Goal: Task Accomplishment & Management: Use online tool/utility

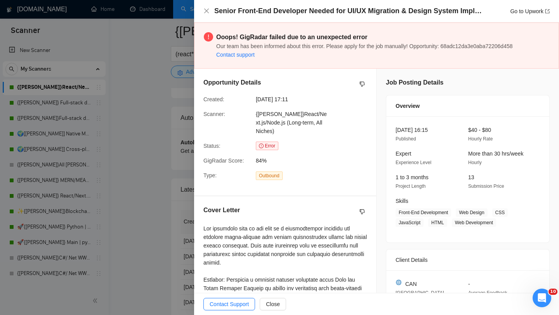
click at [164, 87] on div at bounding box center [279, 157] width 559 height 315
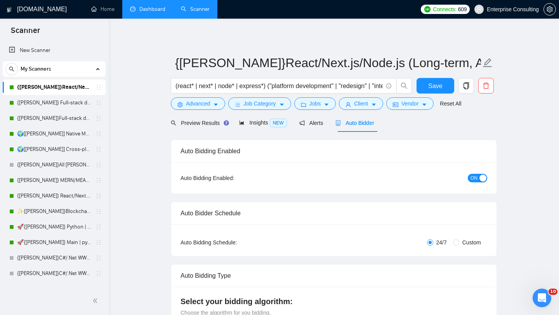
click at [151, 6] on link "Dashboard" at bounding box center [147, 9] width 35 height 7
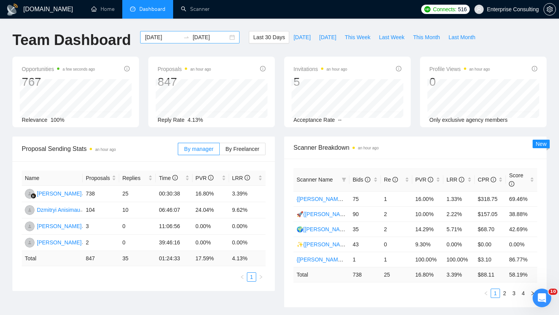
click at [195, 36] on input "[DATE]" at bounding box center [210, 37] width 35 height 9
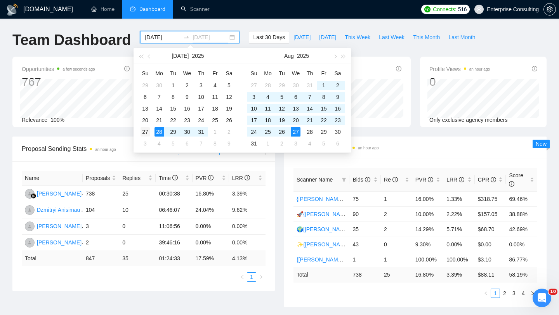
type input "[DATE]"
click at [144, 134] on div "27" at bounding box center [145, 131] width 9 height 9
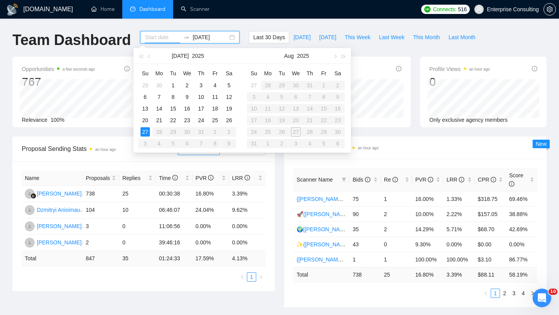
click at [144, 134] on div "27" at bounding box center [145, 131] width 9 height 9
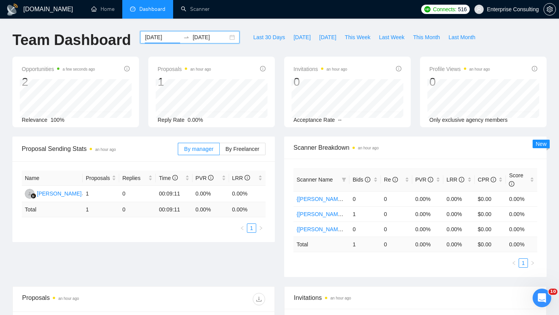
click at [157, 38] on input "[DATE]" at bounding box center [162, 37] width 35 height 9
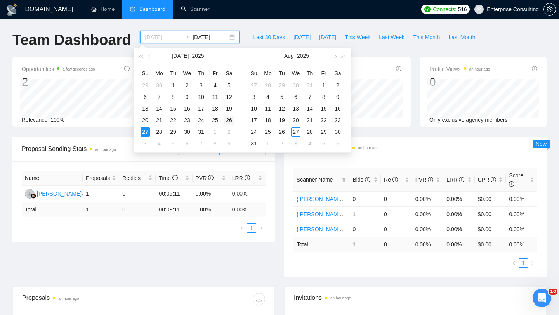
type input "[DATE]"
click at [229, 122] on div "26" at bounding box center [228, 120] width 9 height 9
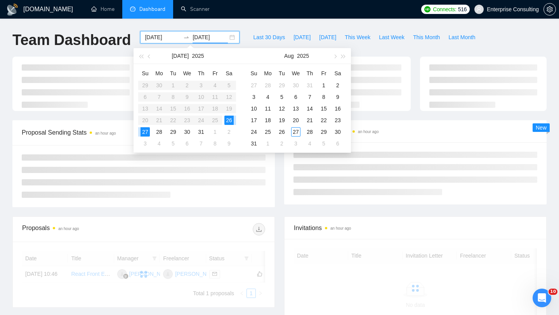
click at [229, 122] on div "26" at bounding box center [228, 120] width 9 height 9
type input "[DATE]"
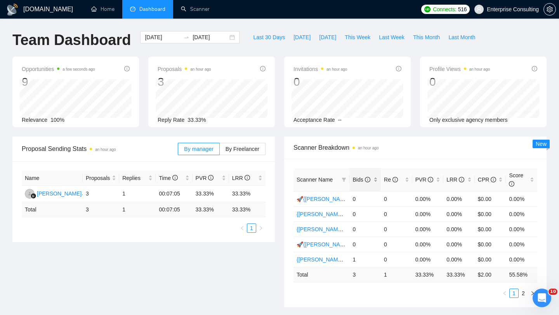
click at [367, 184] on div "Bids" at bounding box center [365, 180] width 25 height 9
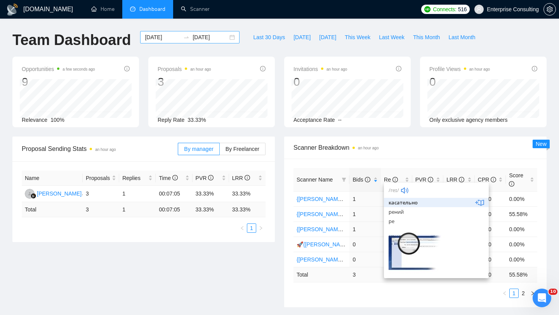
click at [154, 36] on input "[DATE]" at bounding box center [162, 37] width 35 height 9
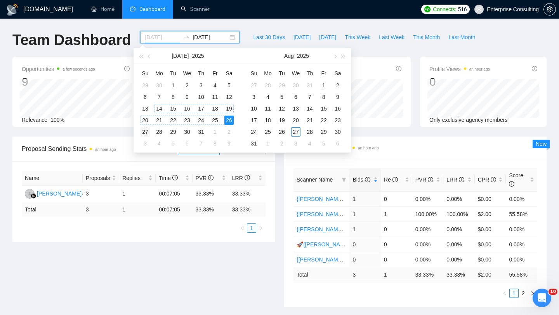
type input "[DATE]"
click at [145, 132] on div "27" at bounding box center [145, 131] width 9 height 9
type input "[DATE]"
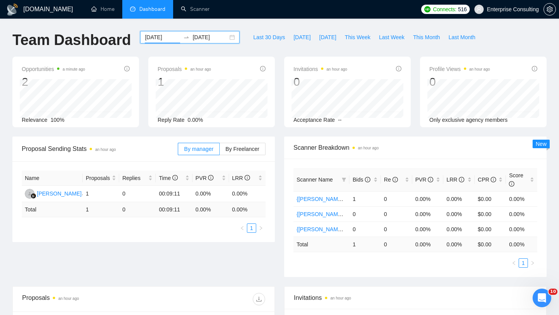
click at [165, 39] on input "[DATE]" at bounding box center [162, 37] width 35 height 9
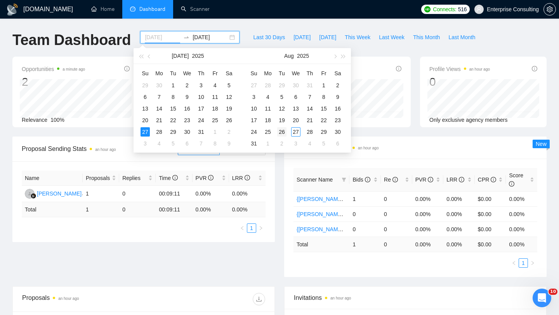
type input "[DATE]"
click at [283, 132] on div "26" at bounding box center [281, 131] width 9 height 9
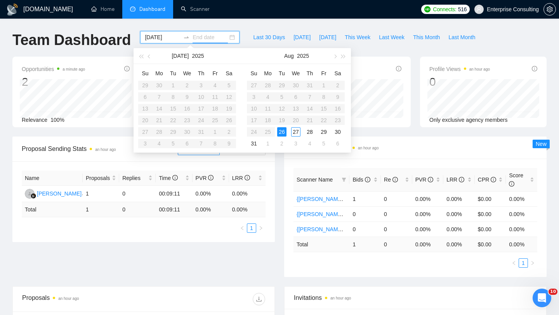
click at [283, 132] on div "26" at bounding box center [281, 131] width 9 height 9
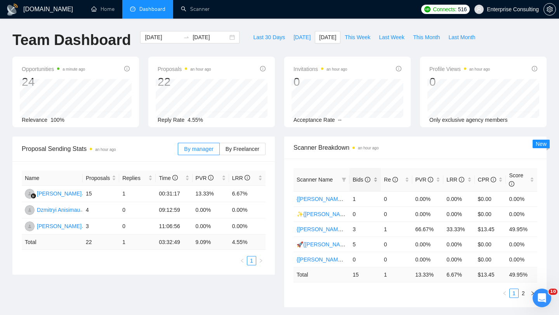
click at [359, 182] on span "Bids" at bounding box center [361, 180] width 17 height 6
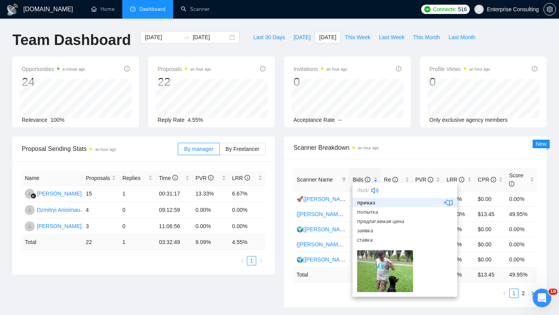
click at [283, 283] on div "Scanner Breakdown an hour ago Scanner Name Bids Re PVR LRR CPR Score 🚀{[PERSON_…" at bounding box center [416, 222] width 272 height 171
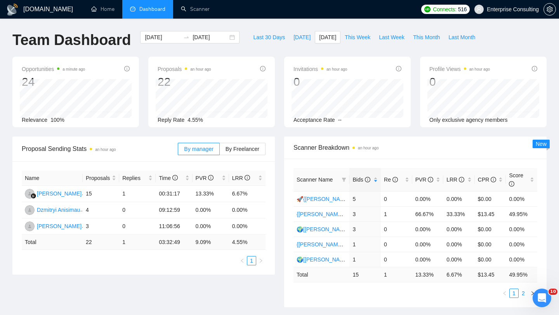
click at [522, 294] on link "2" at bounding box center [523, 293] width 9 height 9
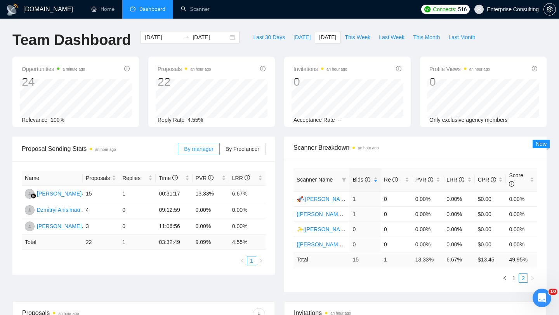
click at [514, 283] on div "Scanner Name Bids Re PVR LRR CPR Score 🚀{[PERSON_NAME]} Main | python | django …" at bounding box center [415, 226] width 262 height 134
click at [514, 281] on link "1" at bounding box center [514, 278] width 9 height 9
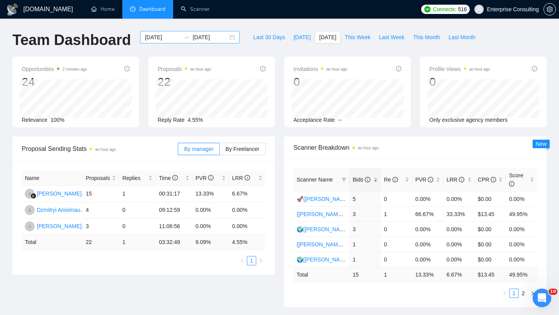
click at [219, 38] on input "[DATE]" at bounding box center [210, 37] width 35 height 9
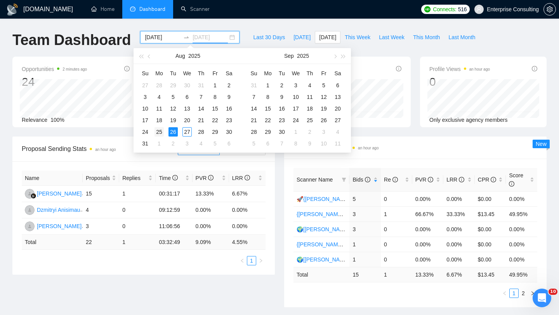
type input "[DATE]"
click at [163, 131] on div "25" at bounding box center [159, 131] width 9 height 9
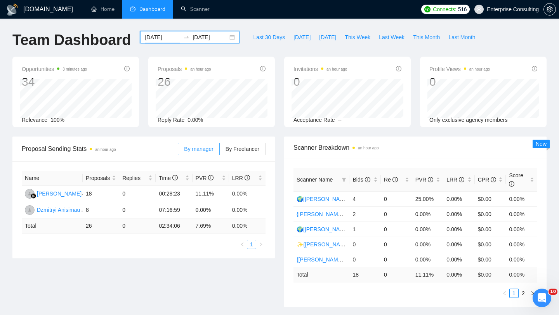
click at [165, 36] on input "[DATE]" at bounding box center [162, 37] width 35 height 9
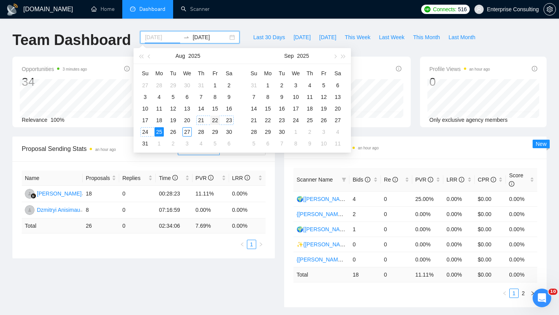
type input "[DATE]"
click at [216, 122] on div "22" at bounding box center [214, 120] width 9 height 9
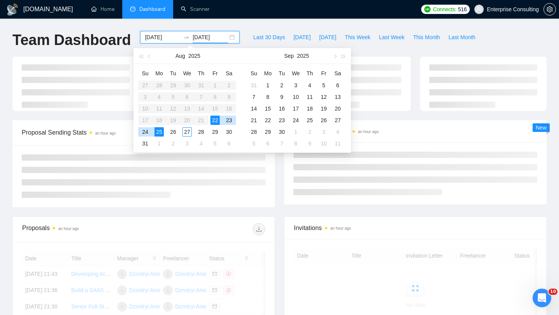
click at [216, 122] on div "22" at bounding box center [214, 120] width 9 height 9
type input "[DATE]"
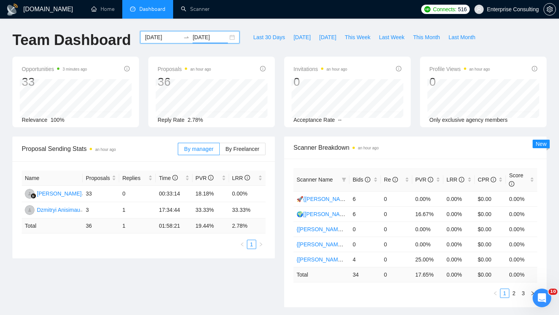
click at [165, 38] on input "[DATE]" at bounding box center [162, 37] width 35 height 9
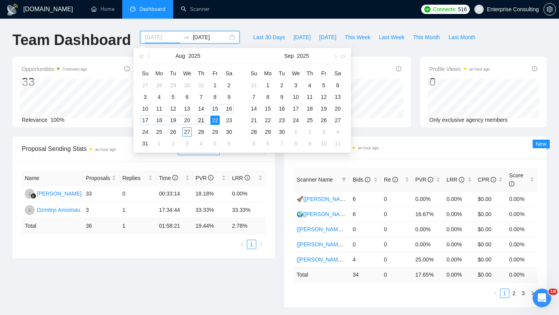
type input "[DATE]"
click at [202, 119] on div "21" at bounding box center [200, 120] width 9 height 9
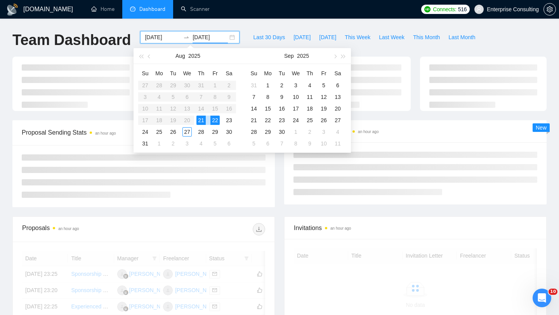
click at [202, 119] on div "21" at bounding box center [200, 120] width 9 height 9
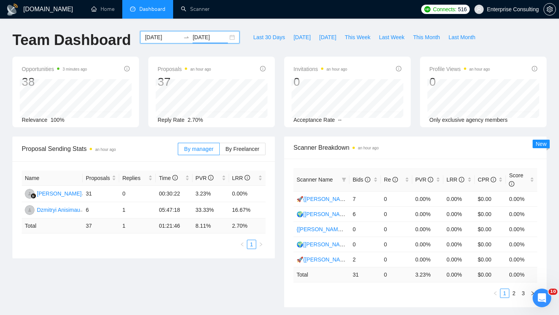
click at [206, 35] on input "[DATE]" at bounding box center [210, 37] width 35 height 9
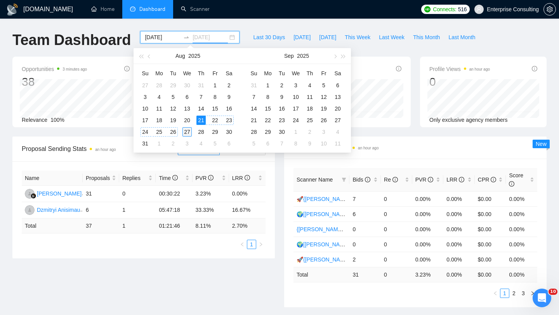
type input "[DATE]"
click at [191, 135] on div "27" at bounding box center [186, 131] width 9 height 9
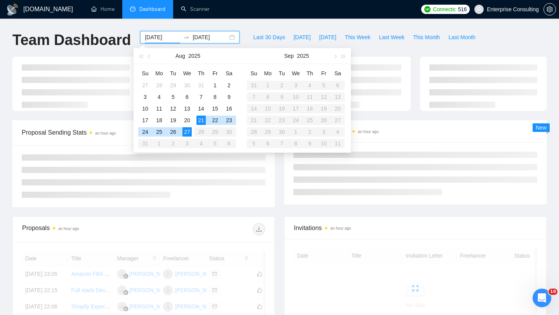
click at [191, 135] on div "27" at bounding box center [186, 131] width 9 height 9
type input "[DATE]"
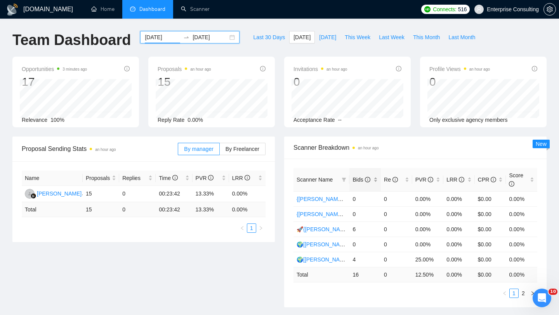
click at [360, 182] on span "Bids" at bounding box center [361, 180] width 17 height 6
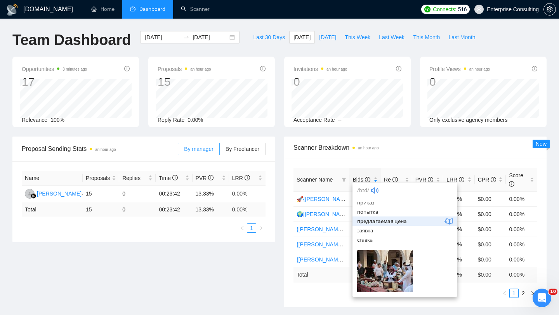
click at [328, 291] on ul "1 2" at bounding box center [416, 293] width 244 height 9
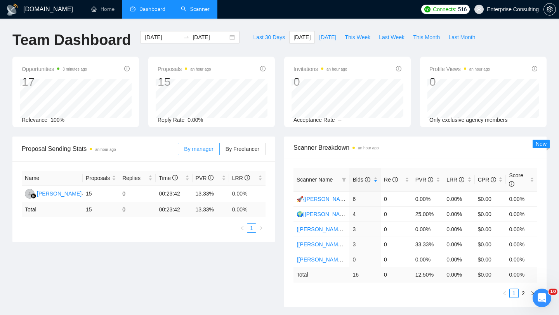
click at [185, 12] on link "Scanner" at bounding box center [195, 9] width 29 height 7
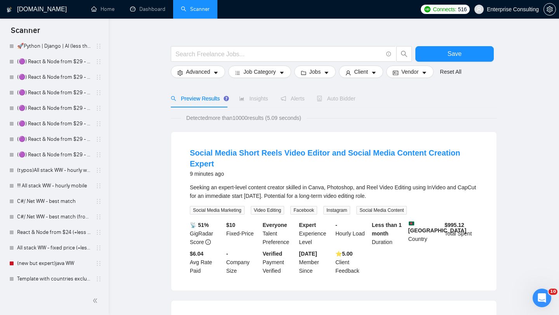
scroll to position [19, 0]
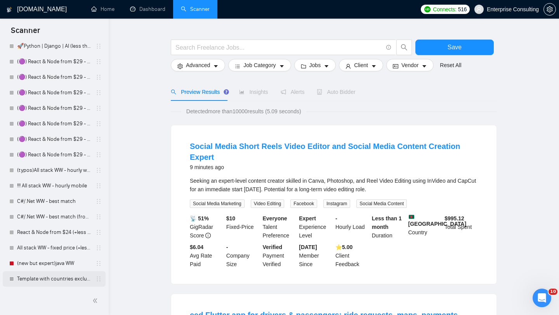
click at [68, 285] on link "Template with countries excluded" at bounding box center [54, 279] width 74 height 16
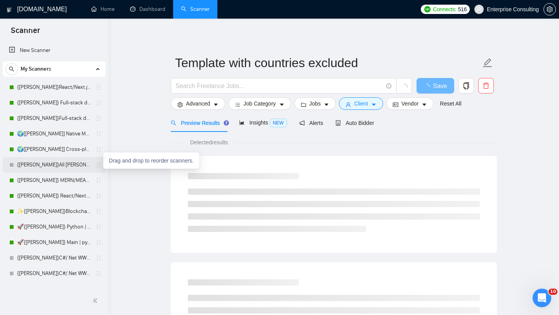
click at [97, 165] on icon "holder" at bounding box center [99, 165] width 6 height 6
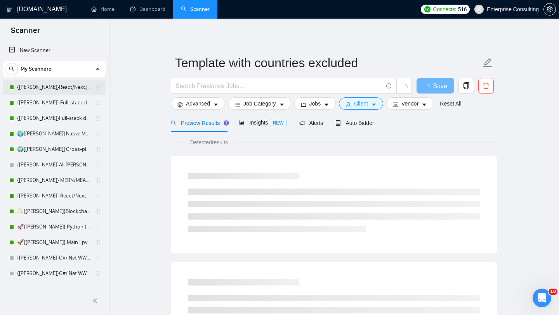
click at [58, 92] on link "{[PERSON_NAME]}React/Next.js/Node.js (Long-term, All Niches)" at bounding box center [54, 88] width 74 height 16
